Goal: Task Accomplishment & Management: Manage account settings

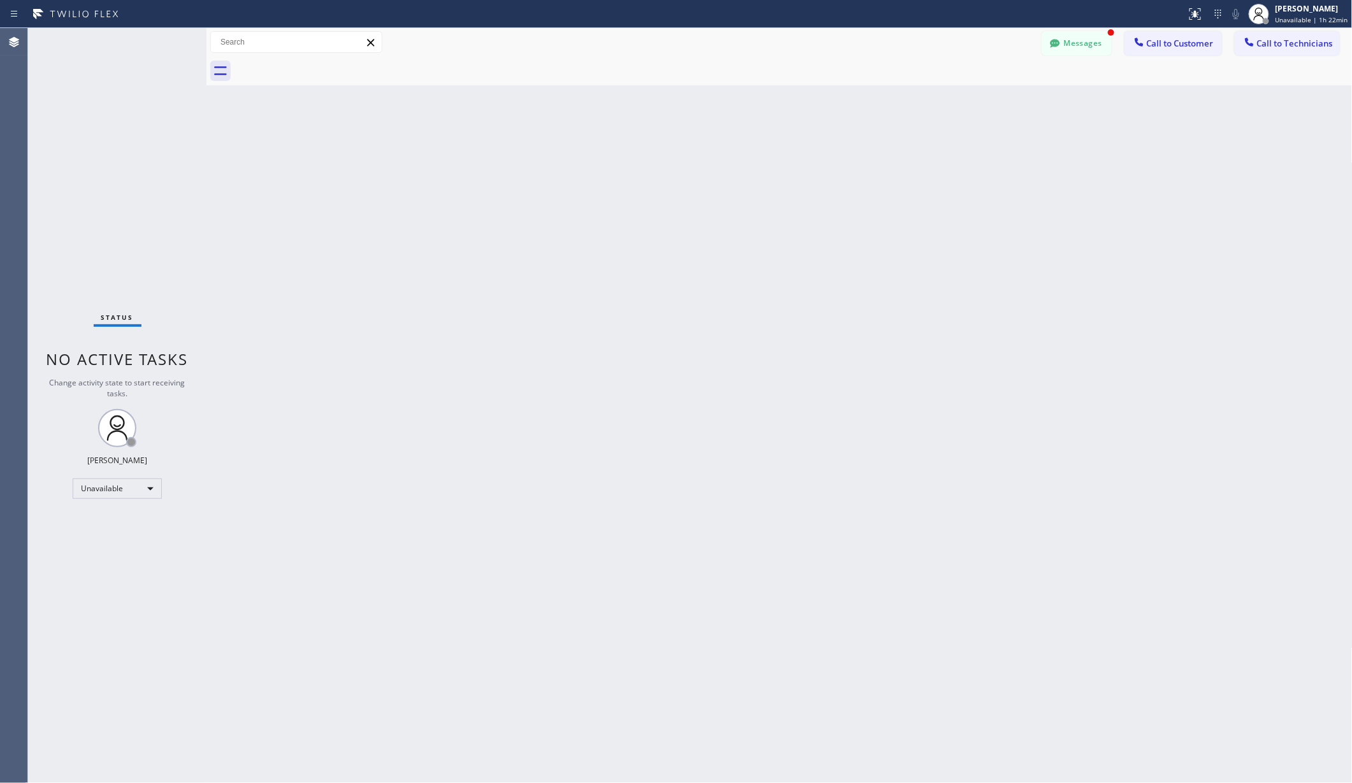
click at [210, 212] on div "Back to Dashboard Change Sender ID Customers Technicians AA [PERSON_NAME] [DATE…" at bounding box center [779, 405] width 1147 height 755
drag, startPoint x: 690, startPoint y: 343, endPoint x: 673, endPoint y: 358, distance: 22.1
click at [689, 344] on div "Back to Dashboard Change Sender ID Customers Technicians AA [PERSON_NAME] [DATE…" at bounding box center [779, 405] width 1147 height 755
click at [133, 488] on div "Unavailable" at bounding box center [117, 489] width 89 height 20
click at [107, 523] on li "Available" at bounding box center [116, 522] width 86 height 15
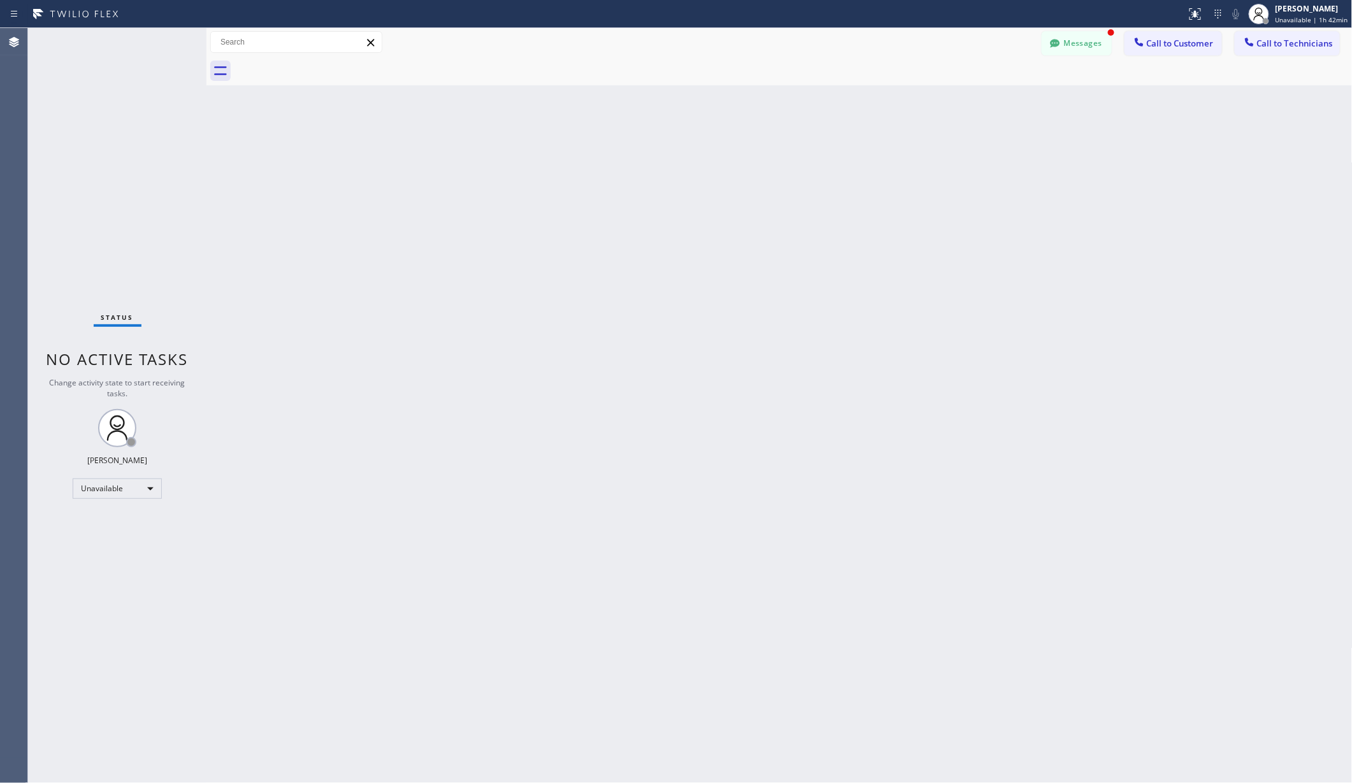
click at [263, 511] on div "Back to Dashboard Change Sender ID Customers Technicians AA [PERSON_NAME] [DATE…" at bounding box center [779, 405] width 1147 height 755
click at [1081, 57] on div at bounding box center [794, 71] width 1119 height 29
click at [1087, 44] on button "Messages" at bounding box center [1077, 43] width 70 height 24
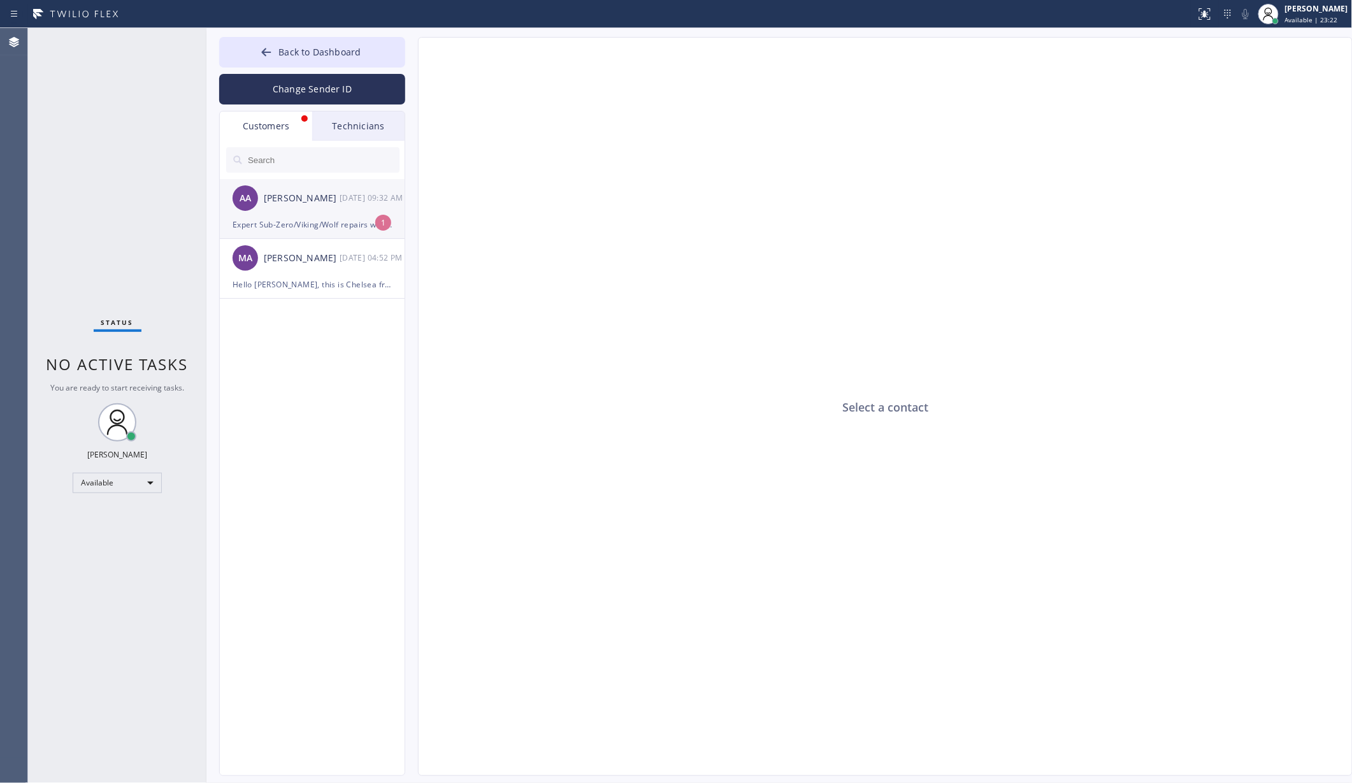
click at [319, 206] on div "AA [PERSON_NAME] [DATE] 09:32 AM" at bounding box center [313, 198] width 186 height 38
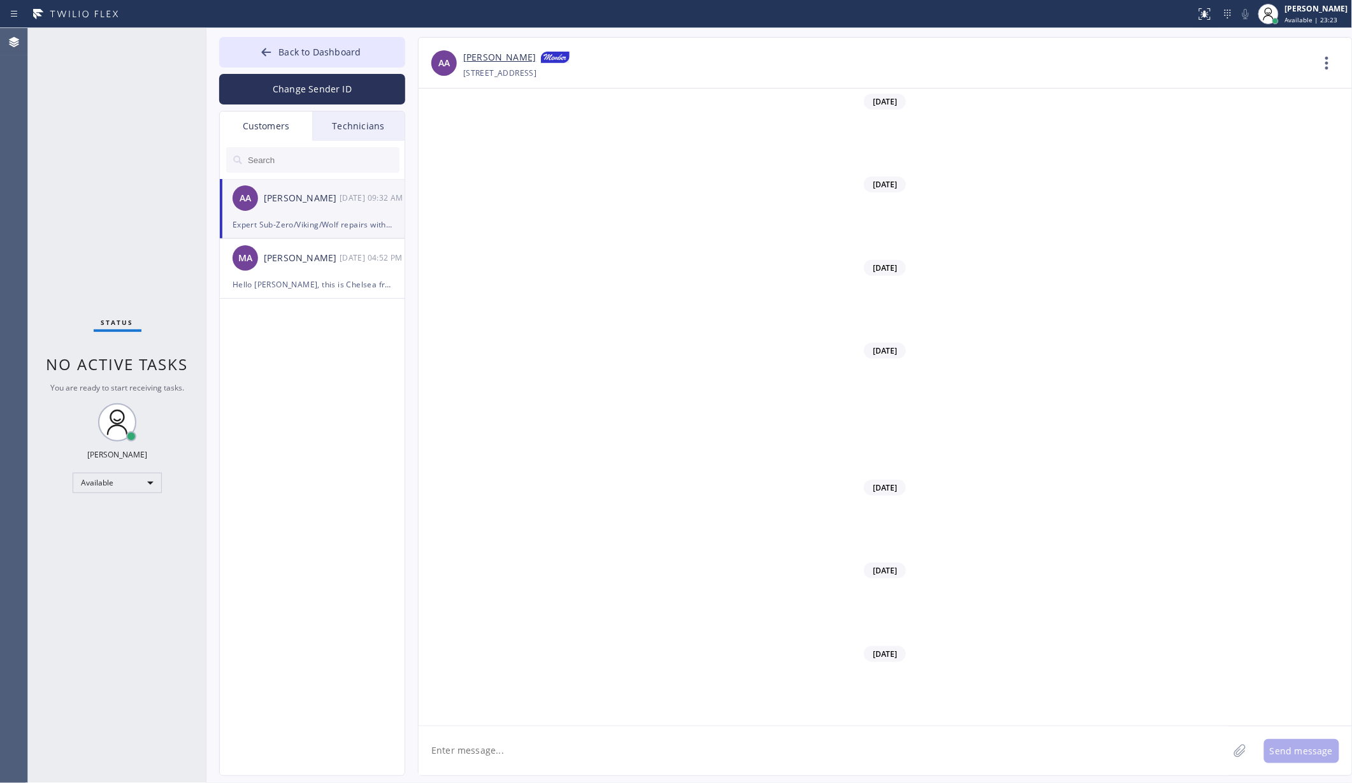
scroll to position [8957, 0]
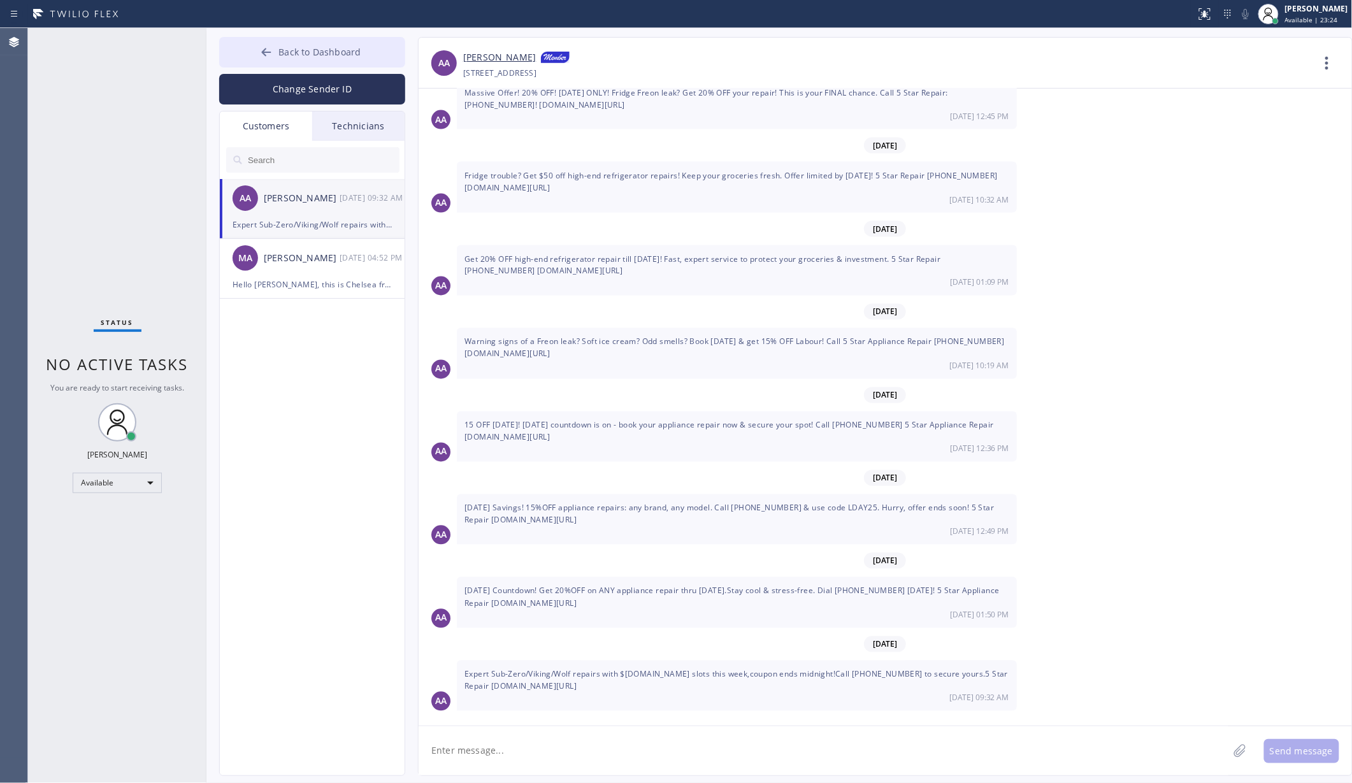
click at [278, 54] on button "Back to Dashboard" at bounding box center [312, 52] width 186 height 31
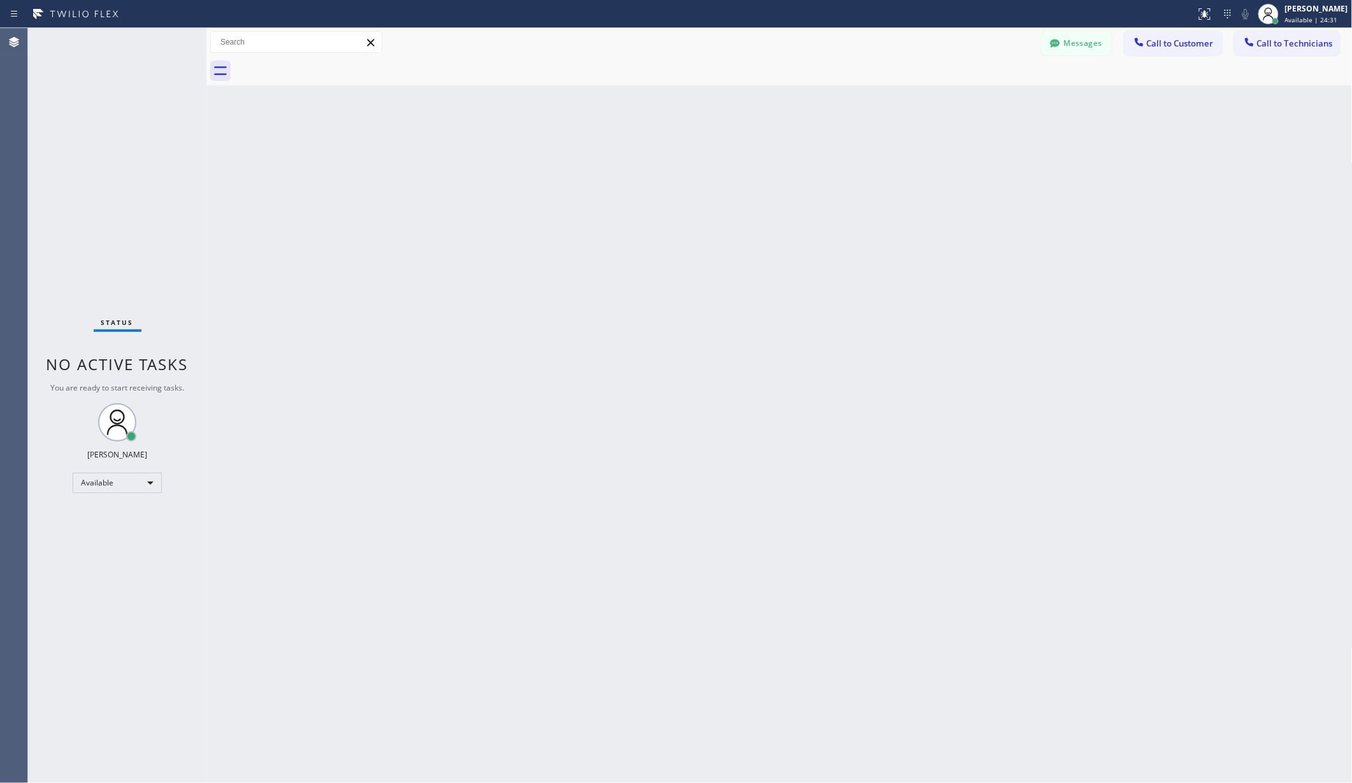
click at [533, 551] on div "Back to Dashboard Change Sender ID Customers Technicians AA [PERSON_NAME] [DATE…" at bounding box center [779, 405] width 1147 height 755
click at [1322, 13] on div "[PERSON_NAME]" at bounding box center [1316, 8] width 63 height 11
click at [1263, 124] on button "Log out" at bounding box center [1289, 124] width 127 height 28
click at [518, 434] on div "Back to Dashboard Change Sender ID Customers Technicians AA [PERSON_NAME] [DATE…" at bounding box center [779, 405] width 1147 height 755
